Goal: Navigation & Orientation: Find specific page/section

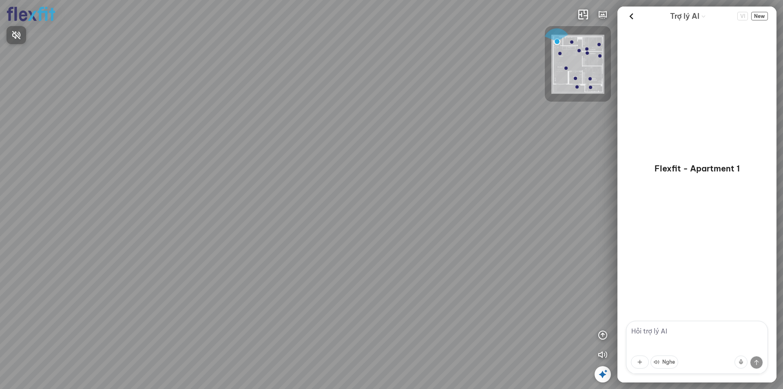
drag, startPoint x: 284, startPoint y: 200, endPoint x: 485, endPoint y: 189, distance: 201.5
click at [481, 189] on div at bounding box center [391, 194] width 783 height 389
drag, startPoint x: 353, startPoint y: 173, endPoint x: 361, endPoint y: 166, distance: 11.0
click at [474, 165] on div at bounding box center [391, 194] width 783 height 389
drag, startPoint x: 304, startPoint y: 166, endPoint x: 373, endPoint y: 163, distance: 68.6
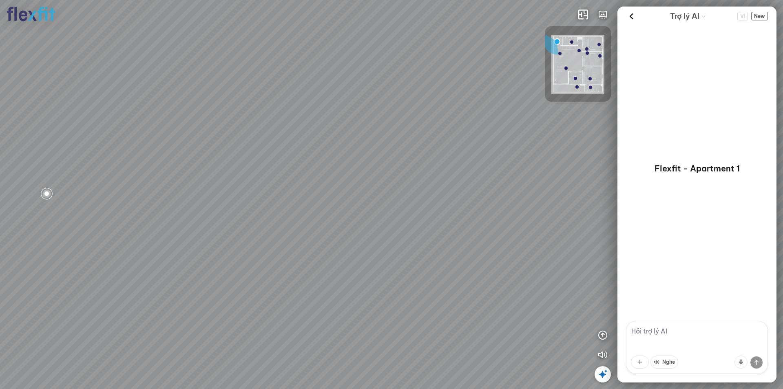
click at [373, 163] on div at bounding box center [391, 194] width 783 height 389
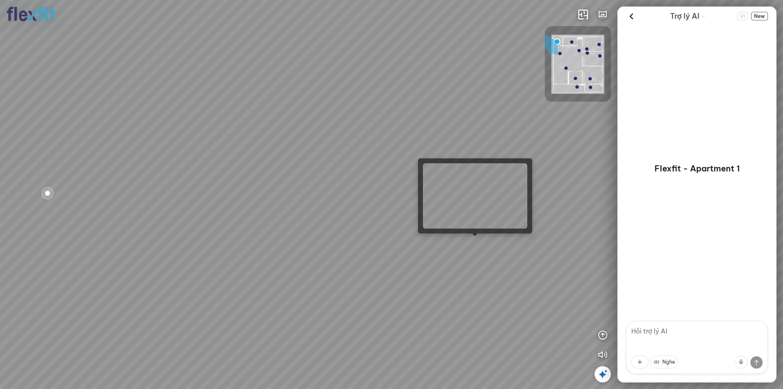
click at [473, 241] on div at bounding box center [391, 194] width 783 height 389
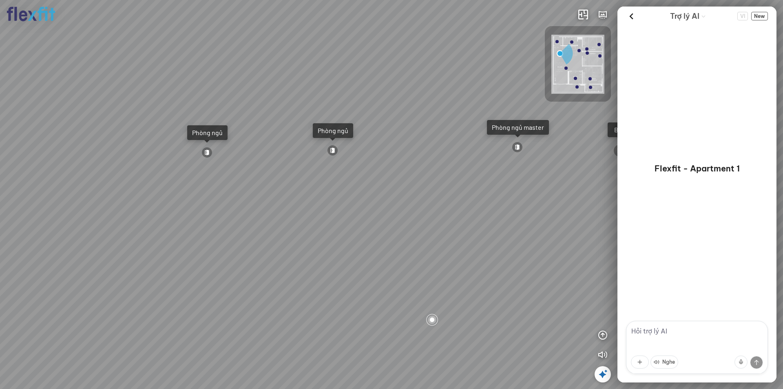
drag, startPoint x: 352, startPoint y: 205, endPoint x: 204, endPoint y: 212, distance: 147.5
click at [204, 212] on div "Ban công Bếp Phòng ngủ master Phòng ngủ Phòng ngủ" at bounding box center [391, 194] width 783 height 389
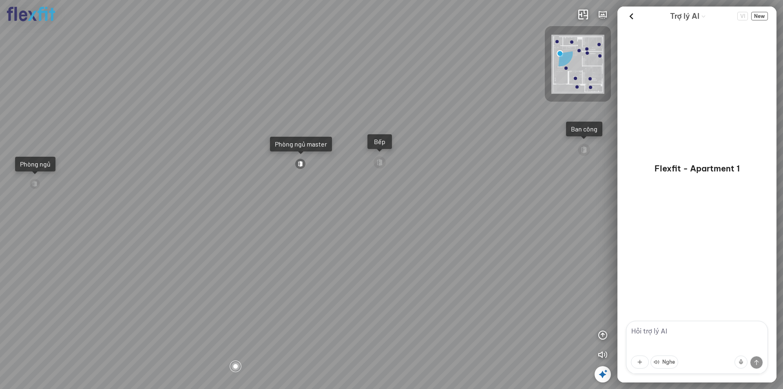
drag, startPoint x: 326, startPoint y: 202, endPoint x: 222, endPoint y: 227, distance: 107.1
click at [222, 227] on div "Ban công Bếp Phòng ngủ master Phòng ngủ Phòng ngủ" at bounding box center [391, 194] width 783 height 389
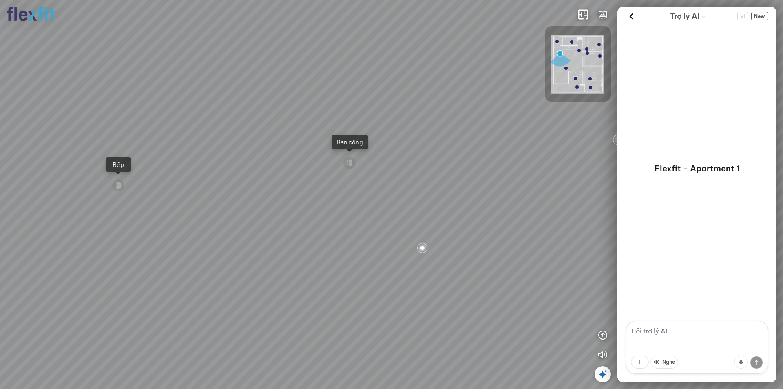
drag, startPoint x: 309, startPoint y: 228, endPoint x: 195, endPoint y: 214, distance: 115.1
click at [195, 214] on div "Ban công Bếp Phòng ngủ master Phòng ngủ Phòng ngủ" at bounding box center [391, 194] width 783 height 389
drag, startPoint x: 360, startPoint y: 206, endPoint x: 206, endPoint y: 204, distance: 153.8
click at [206, 204] on div "Ban công Bếp Phòng ngủ master Phòng ngủ Phòng ngủ" at bounding box center [391, 194] width 783 height 389
drag, startPoint x: 444, startPoint y: 212, endPoint x: 223, endPoint y: 212, distance: 220.8
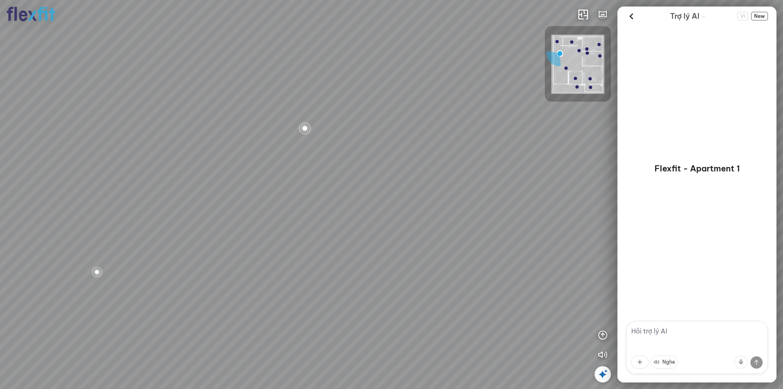
click at [217, 212] on div "Ban công Bếp Phòng ngủ master Phòng ngủ Phòng ngủ" at bounding box center [391, 194] width 783 height 389
drag, startPoint x: 432, startPoint y: 209, endPoint x: 336, endPoint y: 229, distance: 98.0
click at [336, 229] on div "Ban công Bếp Phòng ngủ master Phòng ngủ Phòng ngủ" at bounding box center [391, 194] width 783 height 389
drag, startPoint x: 387, startPoint y: 231, endPoint x: 292, endPoint y: 232, distance: 95.5
click at [292, 232] on div "Ban công Bếp Phòng ngủ master Phòng ngủ Phòng ngủ" at bounding box center [391, 194] width 783 height 389
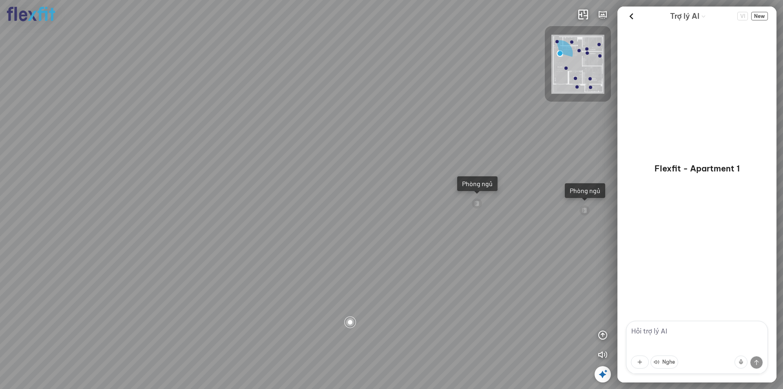
drag, startPoint x: 367, startPoint y: 227, endPoint x: 261, endPoint y: 224, distance: 106.1
click at [261, 224] on div "Ban công Bếp Phòng ngủ master Phòng ngủ Phòng ngủ" at bounding box center [391, 194] width 783 height 389
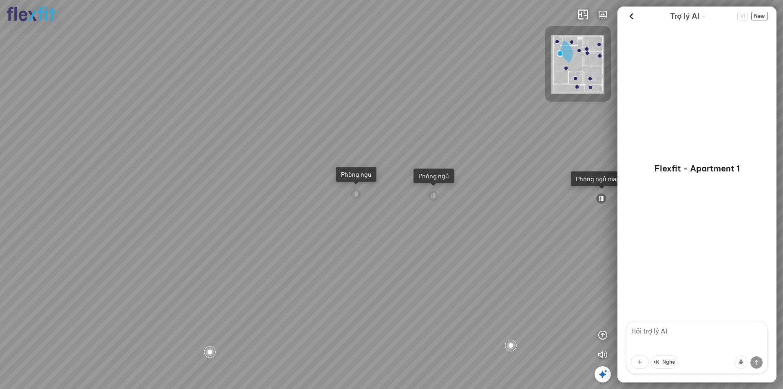
drag, startPoint x: 348, startPoint y: 222, endPoint x: 324, endPoint y: 221, distance: 23.7
click at [249, 217] on div "Ban công Bếp Phòng ngủ master Phòng ngủ Phòng ngủ" at bounding box center [391, 194] width 783 height 389
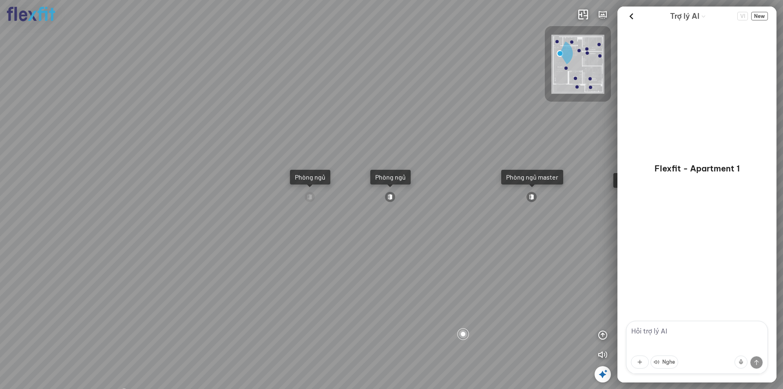
drag, startPoint x: 437, startPoint y: 235, endPoint x: 398, endPoint y: 244, distance: 39.9
click at [399, 244] on div "Ban công Bếp Phòng ngủ master Phòng ngủ Phòng ngủ" at bounding box center [391, 194] width 783 height 389
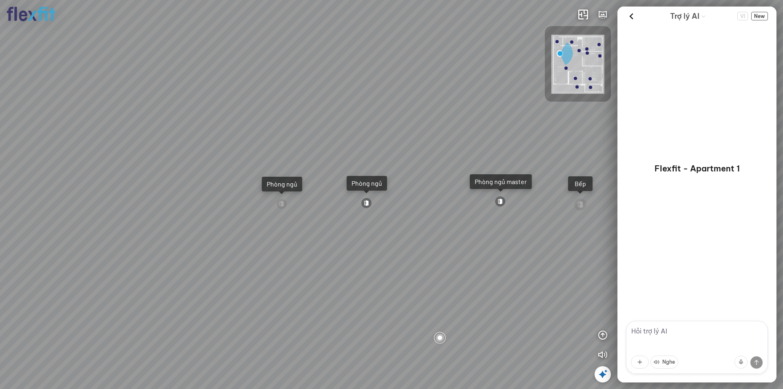
click at [367, 200] on div at bounding box center [366, 202] width 11 height 11
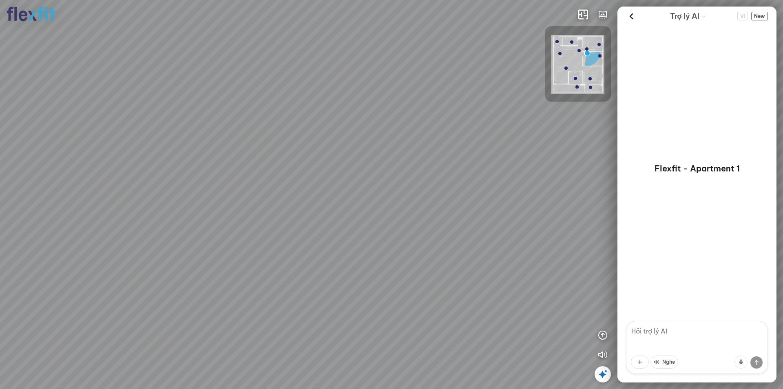
drag, startPoint x: 438, startPoint y: 189, endPoint x: 205, endPoint y: 231, distance: 236.8
click at [204, 232] on div "Phòng khách" at bounding box center [391, 194] width 783 height 389
drag, startPoint x: 341, startPoint y: 202, endPoint x: 109, endPoint y: 222, distance: 233.0
click at [109, 222] on div "Phòng khách" at bounding box center [391, 194] width 783 height 389
drag, startPoint x: 377, startPoint y: 217, endPoint x: 207, endPoint y: 214, distance: 170.6
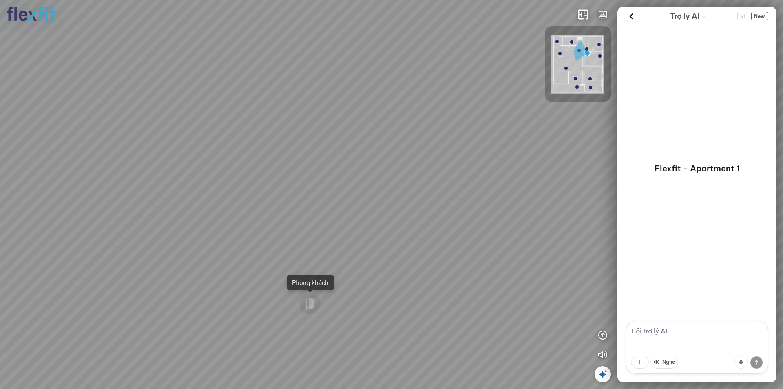
click at [207, 214] on div "Phòng khách" at bounding box center [391, 194] width 783 height 389
click at [266, 305] on div at bounding box center [265, 306] width 24 height 27
drag, startPoint x: 322, startPoint y: 189, endPoint x: 422, endPoint y: 282, distance: 136.5
click at [422, 282] on div "Bếp WC Phòng ngủ master Phòng ngủ Phòng ngủ" at bounding box center [391, 194] width 783 height 389
drag, startPoint x: 315, startPoint y: 248, endPoint x: 467, endPoint y: 251, distance: 152.6
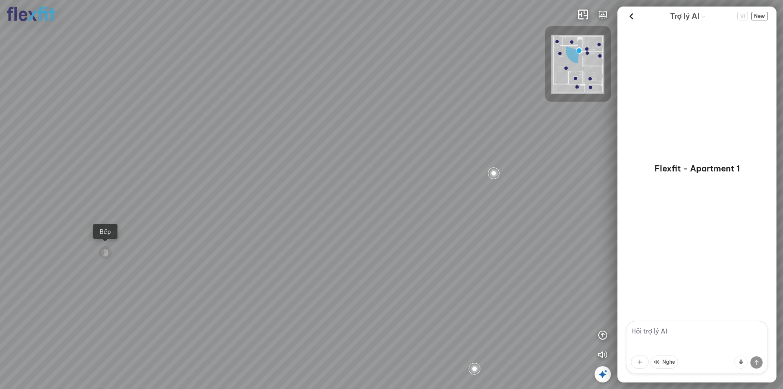
click at [477, 250] on div "Bếp WC Phòng ngủ master Phòng ngủ Phòng ngủ" at bounding box center [391, 194] width 783 height 389
drag, startPoint x: 357, startPoint y: 248, endPoint x: 355, endPoint y: 161, distance: 87.7
click at [357, 163] on div "Bếp WC Phòng ngủ master Phòng ngủ Phòng ngủ" at bounding box center [391, 194] width 783 height 389
drag, startPoint x: 385, startPoint y: 192, endPoint x: 204, endPoint y: 173, distance: 181.7
click at [206, 173] on div "Bếp WC Phòng ngủ master Phòng ngủ Phòng ngủ" at bounding box center [391, 194] width 783 height 389
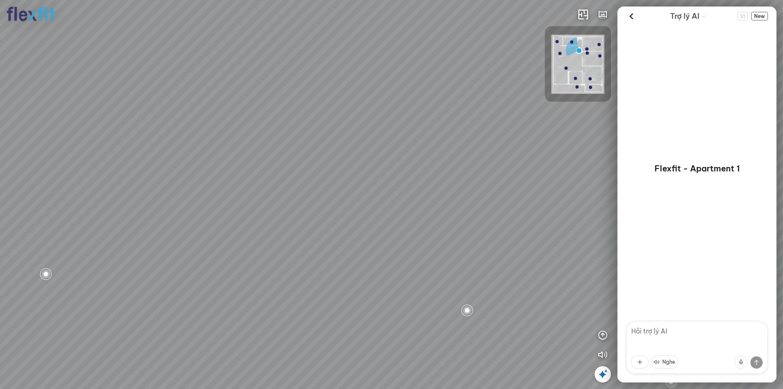
drag, startPoint x: 376, startPoint y: 247, endPoint x: 193, endPoint y: 243, distance: 183.3
click at [193, 243] on div "Bếp WC Phòng ngủ master Phòng ngủ Phòng ngủ" at bounding box center [391, 194] width 783 height 389
drag, startPoint x: 318, startPoint y: 214, endPoint x: 285, endPoint y: 316, distance: 107.6
click at [285, 316] on div "Bếp WC Phòng ngủ master Phòng ngủ Phòng ngủ" at bounding box center [391, 194] width 783 height 389
